Goal: Complete application form

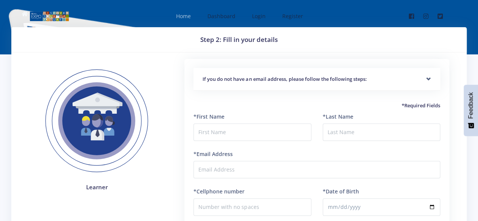
click at [190, 16] on span "Home" at bounding box center [183, 15] width 15 height 7
click at [238, 82] on h5 "If you do not have an email address, please follow the following steps:" at bounding box center [317, 80] width 229 height 8
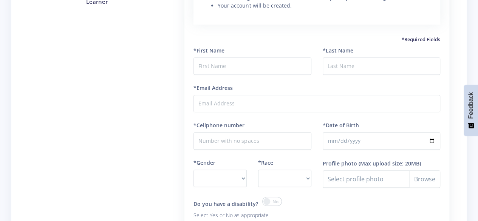
scroll to position [189, 0]
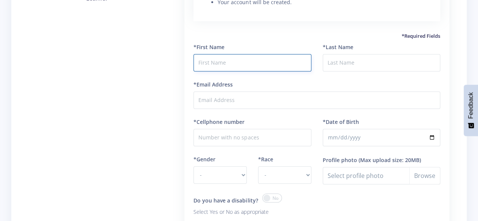
click at [244, 66] on input "text" at bounding box center [252, 62] width 118 height 17
type input "Sechaba"
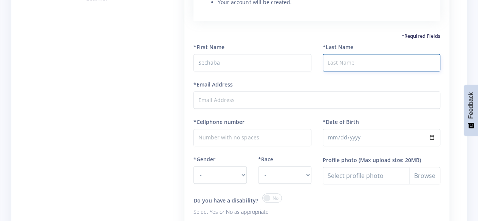
click at [340, 67] on input "*Last Name" at bounding box center [382, 62] width 118 height 17
type input "y"
type input "Nyama"
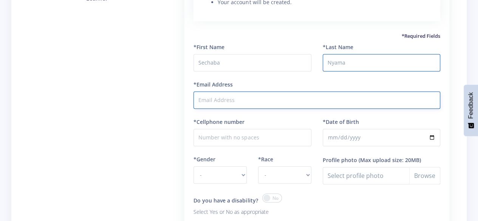
click at [258, 100] on input "*Email Address" at bounding box center [316, 99] width 247 height 17
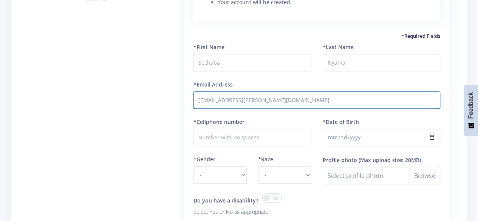
type input "mojalefa@lermon.co.za"
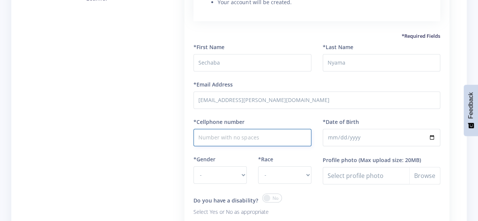
click at [231, 143] on input "*Cellphone number" at bounding box center [252, 137] width 118 height 17
type input "0829298016"
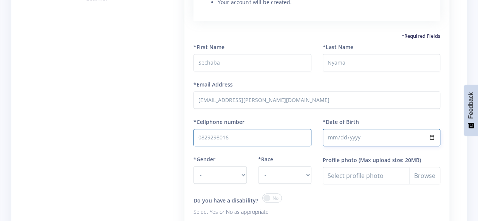
click at [336, 140] on input "*Date of Birth" at bounding box center [382, 137] width 118 height 17
type input "2013-06-05"
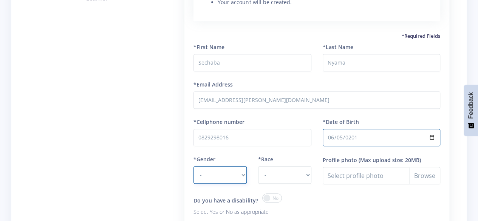
click at [241, 178] on select "- Male Female" at bounding box center [219, 174] width 53 height 17
select select "M"
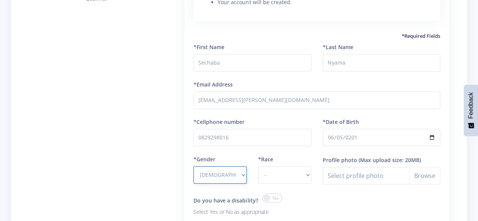
click at [193, 166] on select "- Male Female" at bounding box center [219, 174] width 53 height 17
click at [297, 178] on select "- African Asian Coloured Indian White Other" at bounding box center [284, 174] width 53 height 17
select select "African"
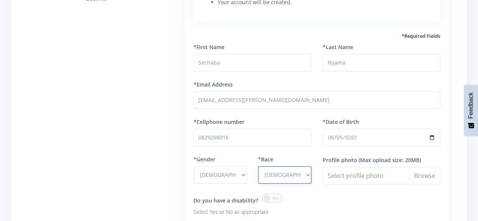
click at [258, 166] on select "- African Asian Coloured Indian White Other" at bounding box center [284, 174] width 53 height 17
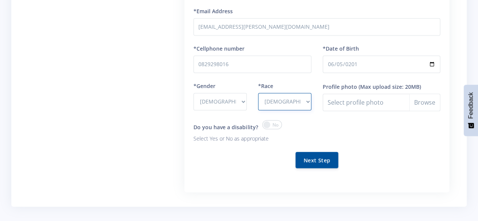
scroll to position [264, 0]
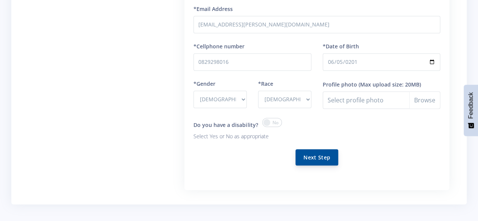
click at [311, 156] on button "Next Step" at bounding box center [316, 157] width 43 height 16
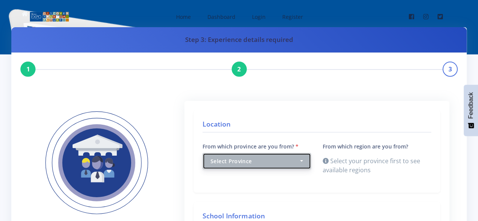
click at [308, 158] on button "Select Province" at bounding box center [257, 161] width 108 height 16
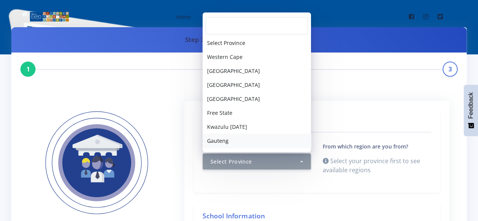
click at [221, 139] on span "Gauteng" at bounding box center [218, 141] width 22 height 8
select select "7"
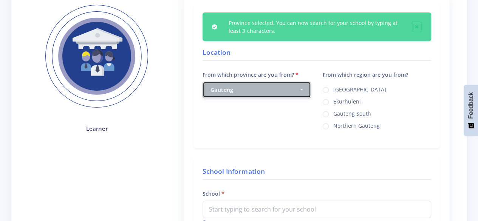
scroll to position [113, 0]
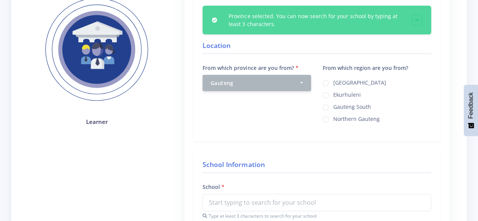
click at [329, 119] on div "Northern Gauteng" at bounding box center [377, 118] width 108 height 9
click at [333, 119] on label "Northern Gauteng" at bounding box center [356, 118] width 46 height 6
click at [333, 119] on input "Northern Gauteng" at bounding box center [335, 116] width 5 height 5
radio input "true"
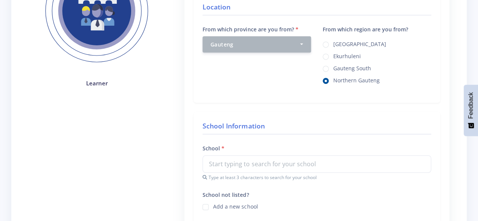
scroll to position [227, 0]
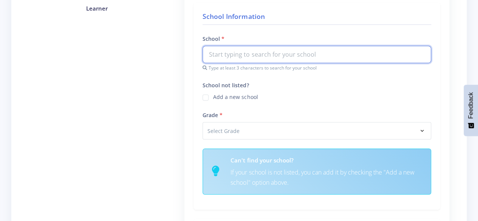
click at [291, 59] on input "text" at bounding box center [317, 54] width 229 height 17
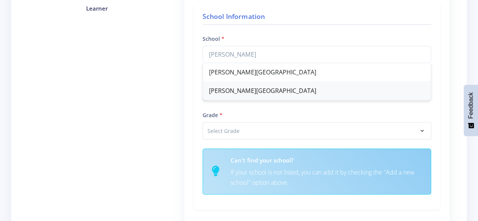
click at [248, 90] on div "Irene Primary School" at bounding box center [317, 91] width 228 height 19
type input "Irene Primary School"
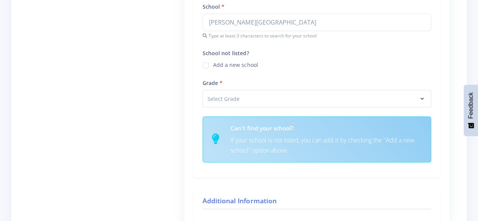
scroll to position [302, 0]
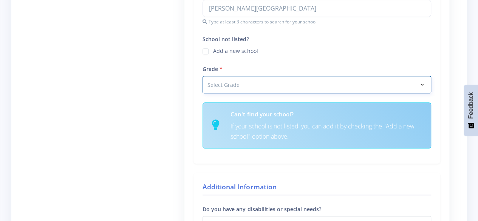
click at [277, 85] on select "Select Grade Grade 4 Grade 5 Grade 6 Grade 7" at bounding box center [317, 84] width 229 height 17
select select "Grade 6"
click at [203, 76] on select "Select Grade Grade 4 Grade 5 Grade 6 Grade 7" at bounding box center [317, 84] width 229 height 17
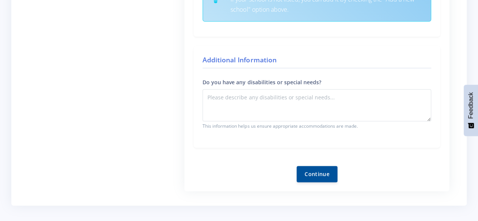
scroll to position [416, 0]
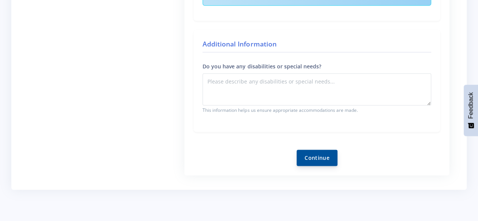
click at [315, 156] on button "Continue" at bounding box center [317, 158] width 41 height 16
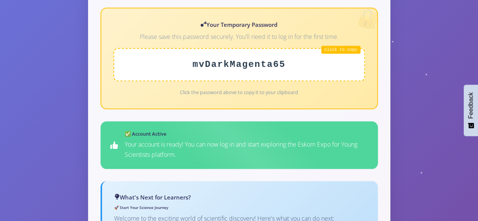
scroll to position [302, 0]
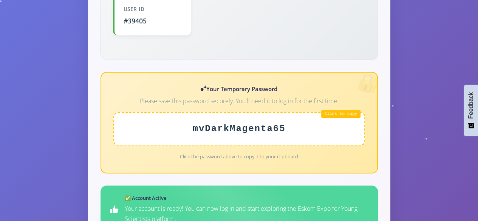
drag, startPoint x: 287, startPoint y: 109, endPoint x: 175, endPoint y: 109, distance: 111.8
click at [175, 112] on div "mvDarkMagenta65" at bounding box center [239, 128] width 252 height 33
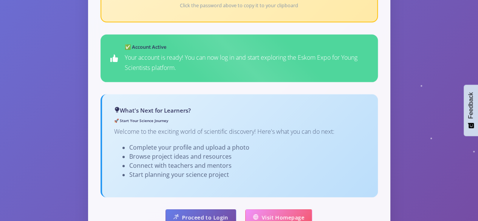
scroll to position [521, 0]
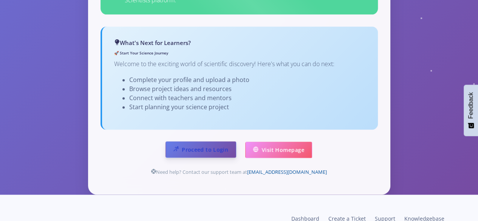
click at [206, 141] on link "Proceed to Login" at bounding box center [200, 149] width 71 height 16
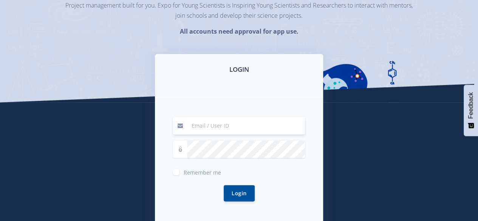
scroll to position [151, 0]
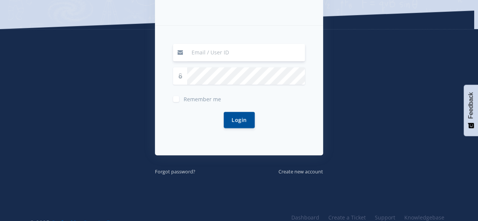
click at [212, 54] on input at bounding box center [246, 52] width 118 height 17
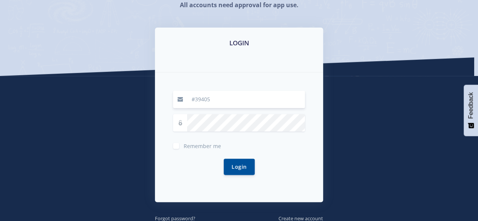
scroll to position [113, 0]
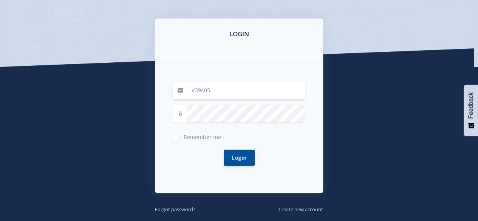
type input "#39405"
click at [232, 159] on button "Login" at bounding box center [239, 157] width 31 height 16
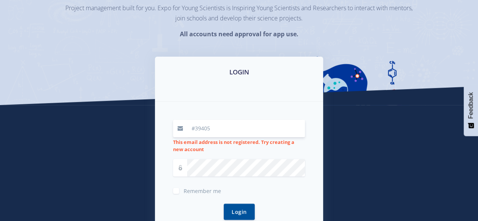
scroll to position [76, 0]
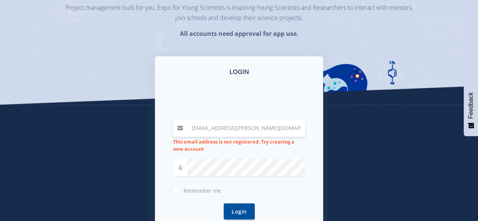
type input "[EMAIL_ADDRESS][PERSON_NAME][DOMAIN_NAME]"
click at [233, 211] on button "Login" at bounding box center [239, 211] width 31 height 16
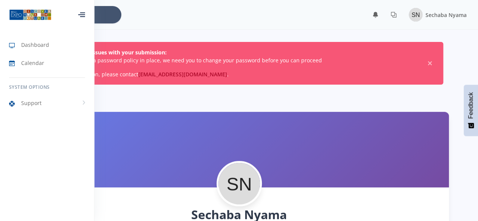
scroll to position [6, 6]
click at [84, 17] on icon at bounding box center [82, 16] width 5 height 1
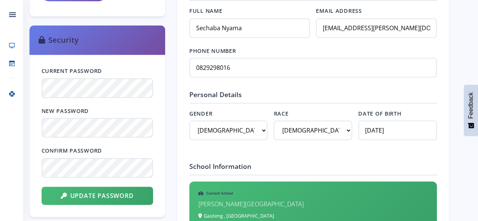
scroll to position [378, 0]
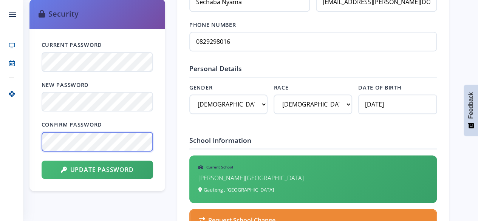
scroll to position [453, 0]
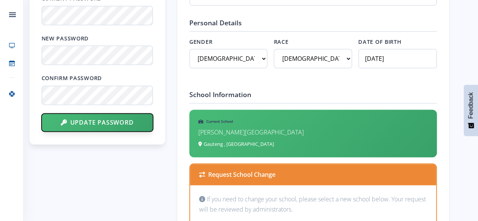
click at [115, 124] on button "Update Password" at bounding box center [97, 122] width 111 height 18
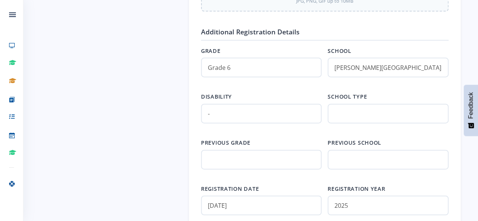
scroll to position [815, 0]
